Goal: Task Accomplishment & Management: Manage account settings

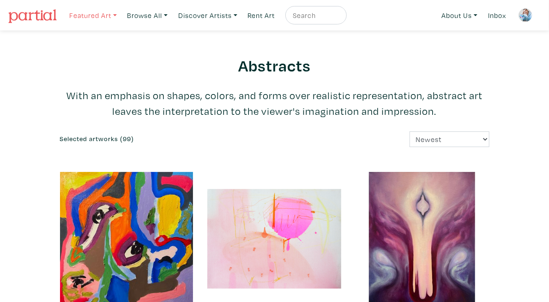
click at [97, 11] on link "Featured Art" at bounding box center [93, 15] width 56 height 19
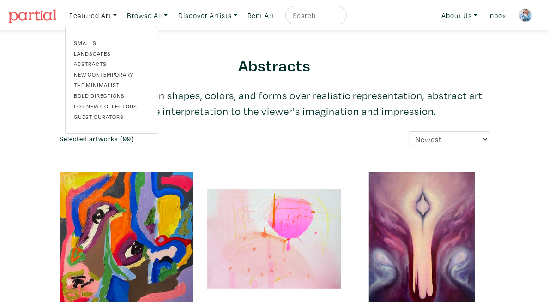
click at [122, 105] on link "For New Collectors" at bounding box center [112, 106] width 76 height 8
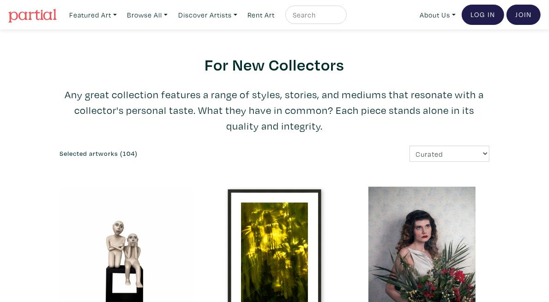
drag, startPoint x: 554, startPoint y: 18, endPoint x: 555, endPoint y: -3, distance: 20.8
click at [477, 7] on link "Log In" at bounding box center [483, 15] width 42 height 20
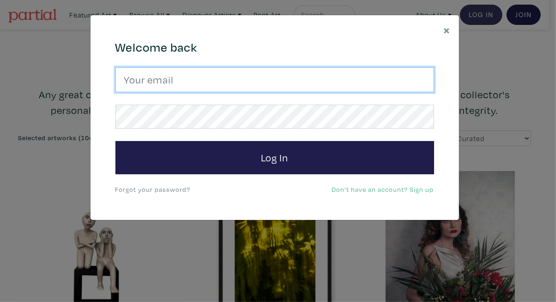
type input "tylerburey1@gmail.com"
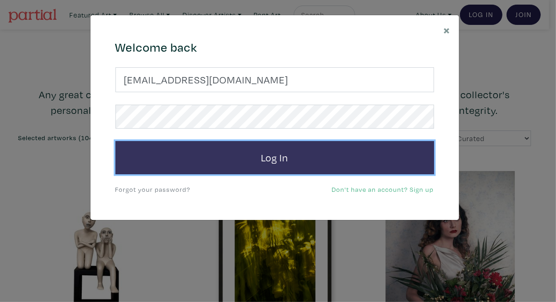
click at [250, 157] on button "Log In" at bounding box center [274, 157] width 319 height 33
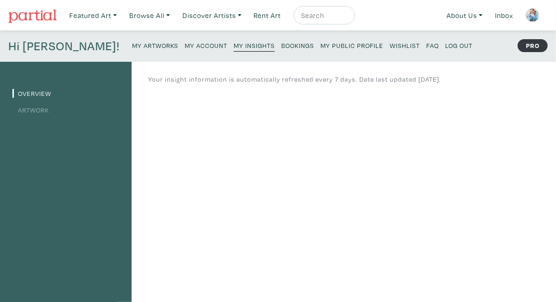
click at [38, 111] on link "Artwork" at bounding box center [30, 110] width 36 height 9
click at [390, 48] on small "Wishlist" at bounding box center [405, 45] width 30 height 9
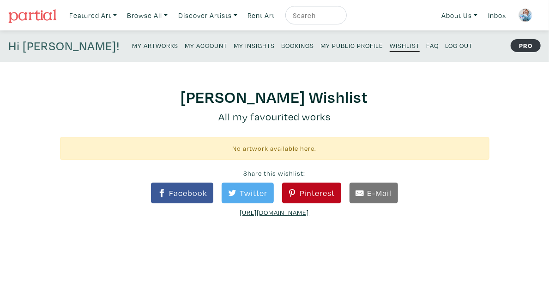
click at [234, 45] on small "My Insights" at bounding box center [254, 45] width 41 height 9
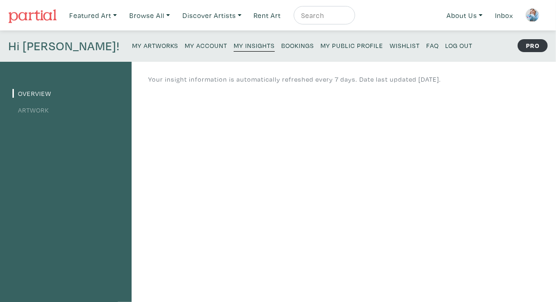
click at [185, 46] on small "My Account" at bounding box center [206, 45] width 42 height 9
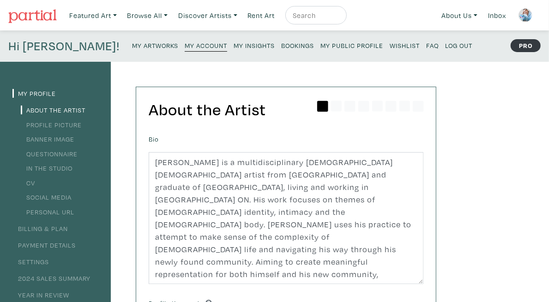
click at [132, 42] on small "My Artworks" at bounding box center [155, 45] width 46 height 9
